Goal: Go to known website: Access a specific website the user already knows

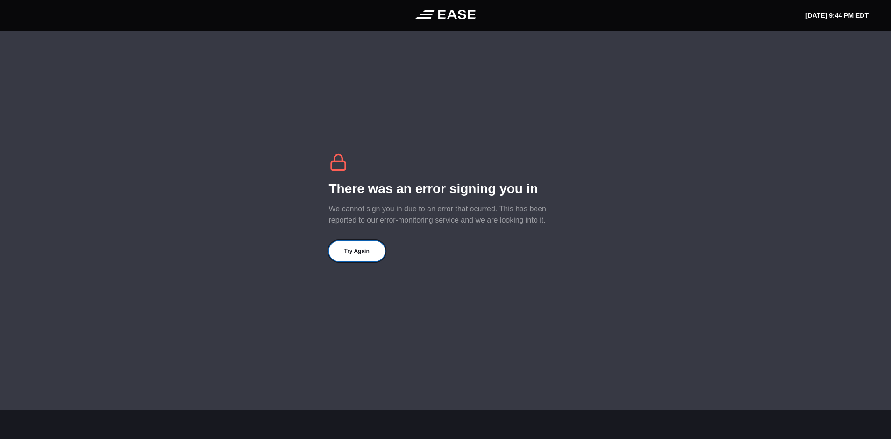
click at [354, 255] on button "Try Again" at bounding box center [357, 251] width 56 height 21
